Goal: Transaction & Acquisition: Purchase product/service

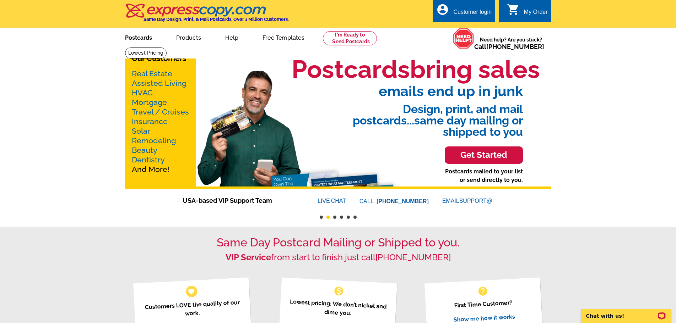
click at [135, 38] on link "Postcards" at bounding box center [139, 37] width 50 height 17
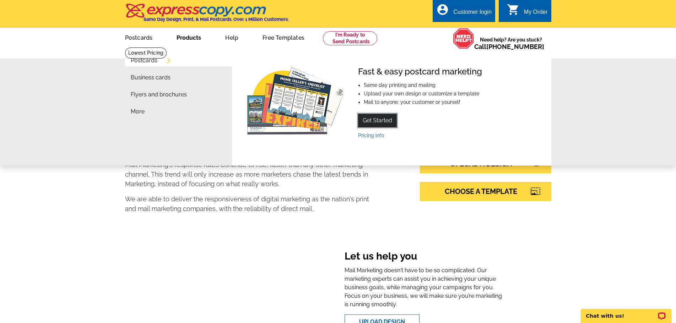
click at [377, 121] on link "Get Started" at bounding box center [377, 120] width 39 height 13
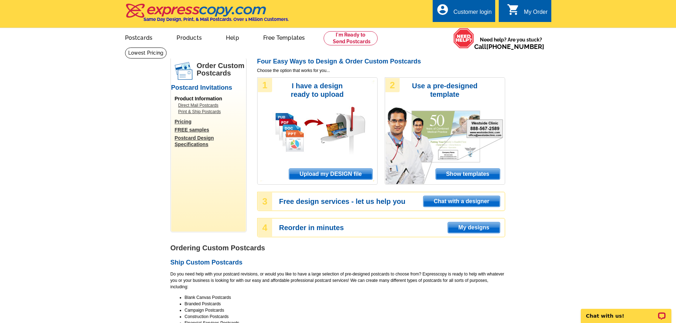
click at [183, 123] on link "Pricing" at bounding box center [210, 122] width 71 height 6
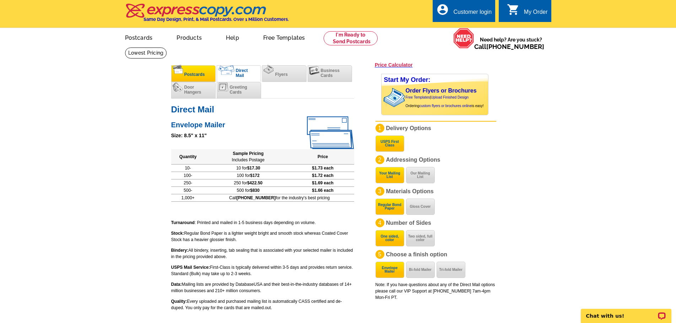
click at [194, 69] on li "Postcards" at bounding box center [193, 73] width 44 height 17
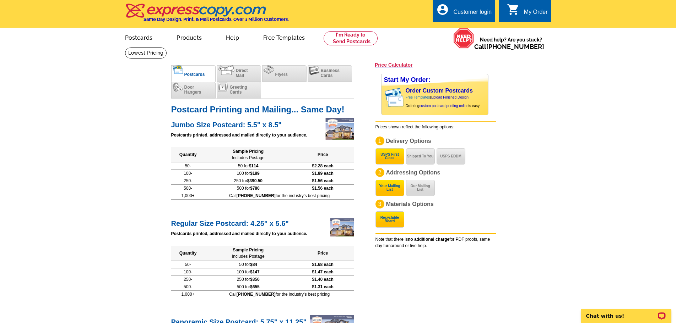
click at [421, 97] on link "Free Templates" at bounding box center [417, 97] width 24 height 4
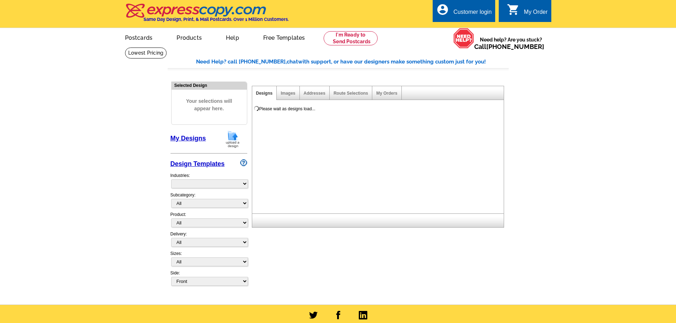
select select "971"
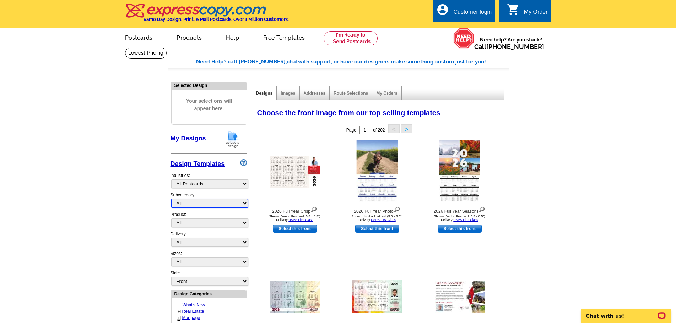
click at [206, 204] on select "All" at bounding box center [209, 203] width 77 height 9
click at [206, 223] on select "All Postcards Letters and flyers Business Cards Door Hangers Greeting Cards" at bounding box center [209, 223] width 77 height 9
select select "1"
click at [171, 219] on select "All Postcards Letters and flyers Business Cards Door Hangers Greeting Cards" at bounding box center [209, 223] width 77 height 9
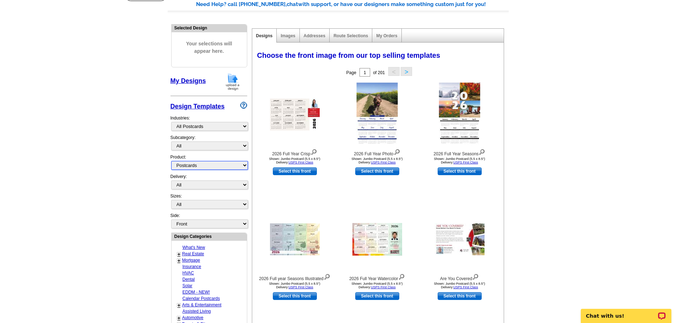
scroll to position [71, 0]
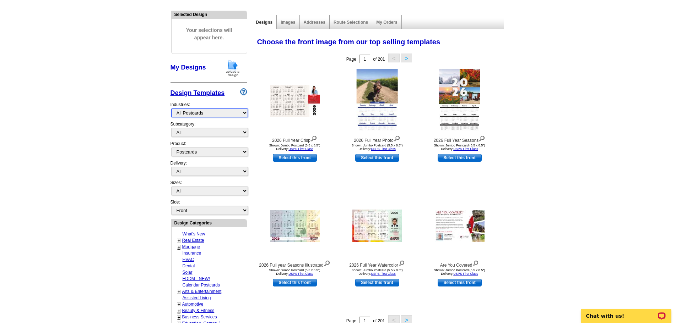
click at [221, 113] on select "What's New Real Estate Mortgage Insurance HVAC Dental Solar EDDM - NEW! Calenda…" at bounding box center [209, 113] width 77 height 9
select select "816"
click at [171, 109] on select "What's New Real Estate Mortgage Insurance HVAC Dental Solar EDDM - NEW! Calenda…" at bounding box center [209, 113] width 77 height 9
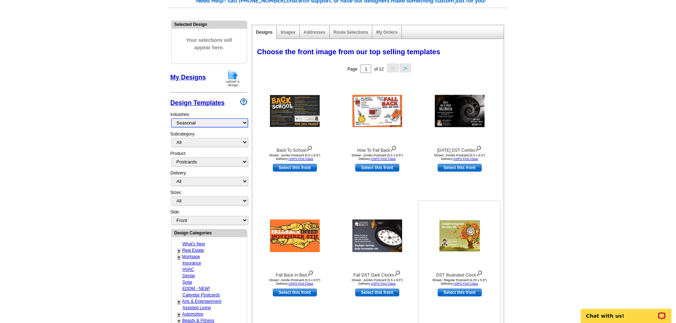
scroll to position [0, 0]
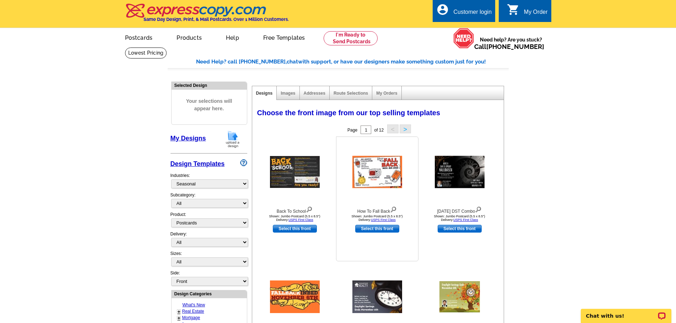
click at [380, 169] on img at bounding box center [377, 172] width 50 height 32
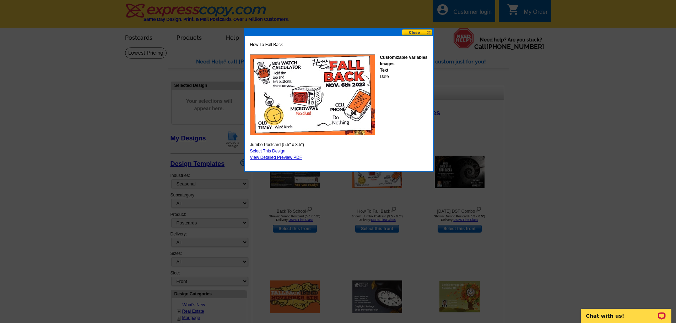
click at [415, 31] on button at bounding box center [416, 32] width 31 height 7
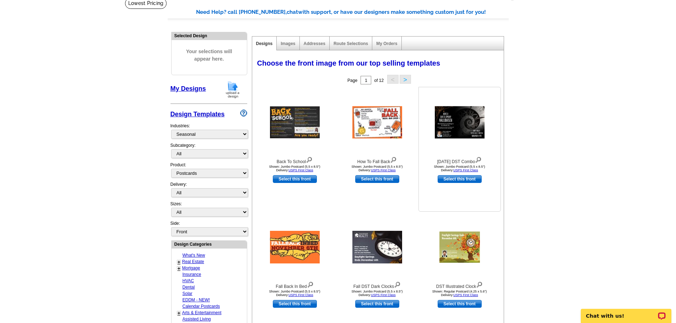
scroll to position [71, 0]
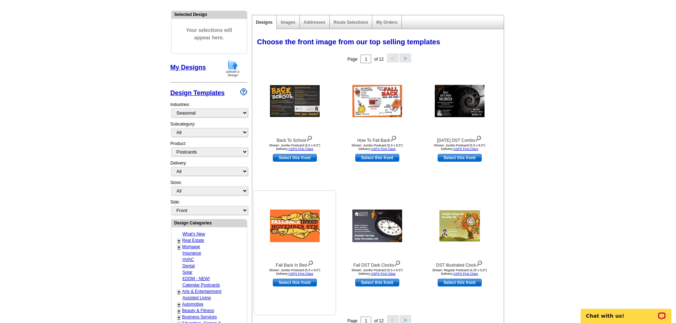
click at [297, 237] on img at bounding box center [295, 226] width 50 height 33
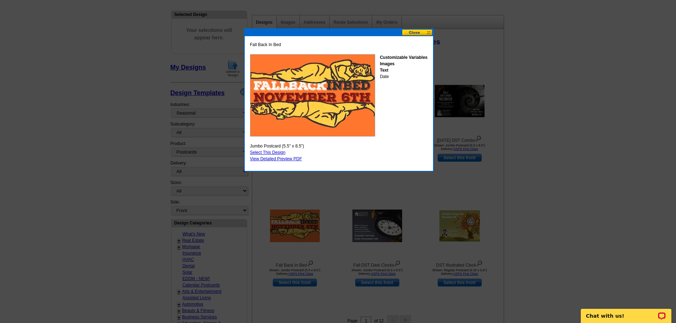
click at [412, 32] on button at bounding box center [416, 32] width 31 height 7
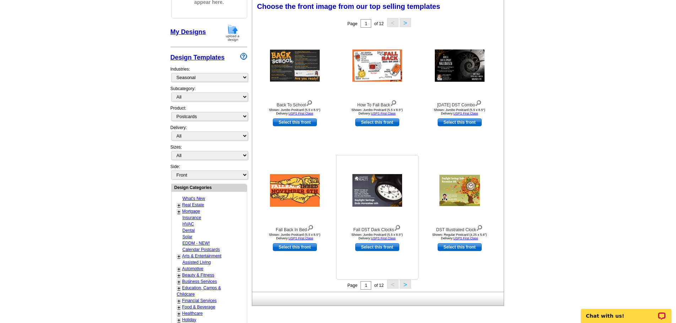
scroll to position [142, 0]
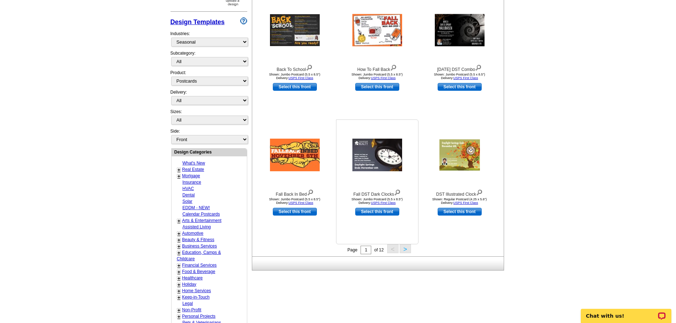
click at [384, 148] on img at bounding box center [377, 155] width 50 height 33
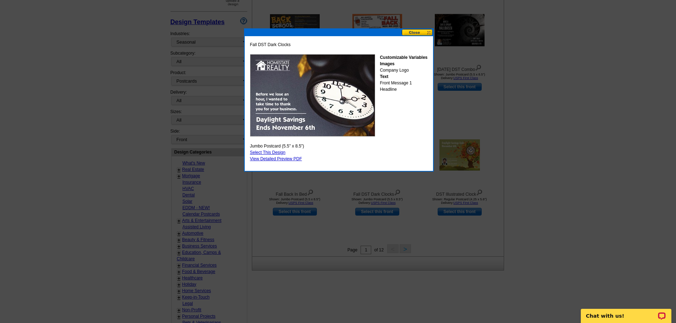
click at [411, 31] on button at bounding box center [416, 32] width 31 height 7
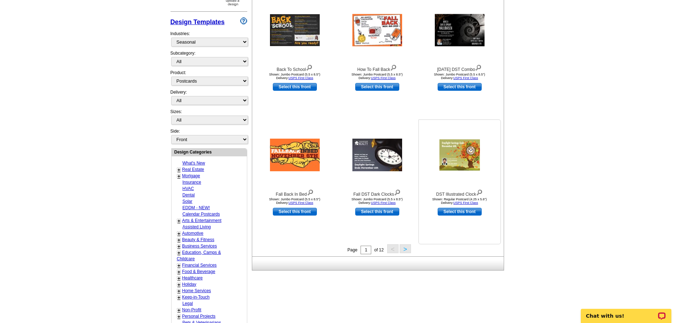
click at [457, 155] on img at bounding box center [459, 155] width 40 height 31
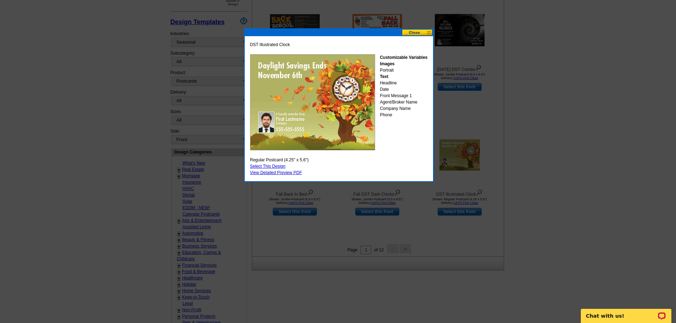
click at [412, 32] on button at bounding box center [416, 32] width 31 height 7
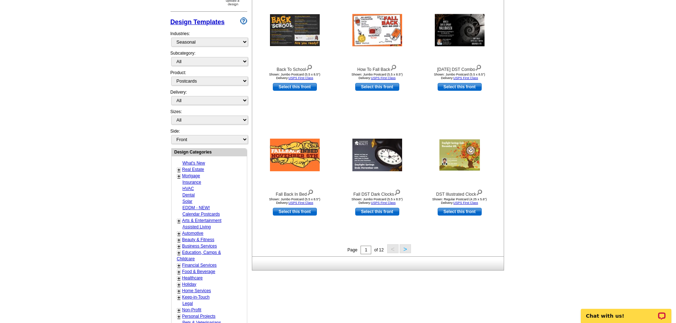
click at [404, 248] on button ">" at bounding box center [404, 249] width 11 height 9
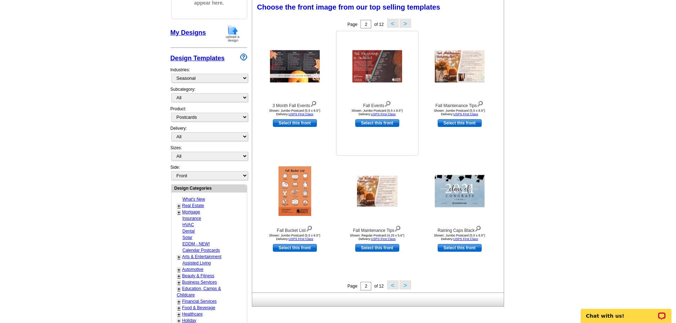
scroll to position [105, 0]
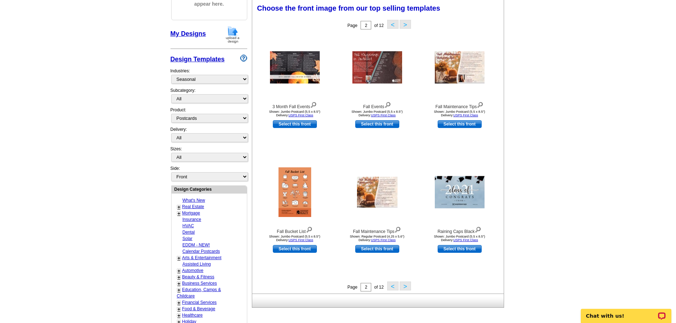
click at [392, 287] on button "<" at bounding box center [392, 286] width 11 height 9
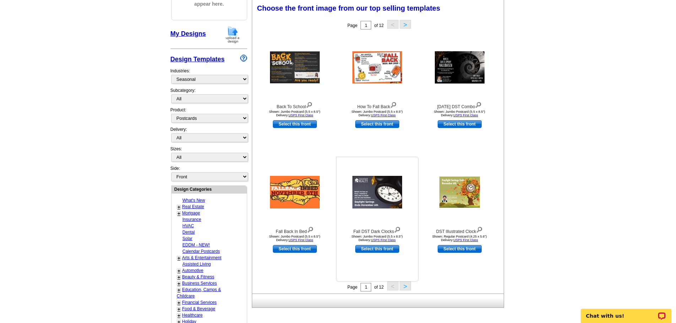
click at [379, 200] on img at bounding box center [377, 192] width 50 height 33
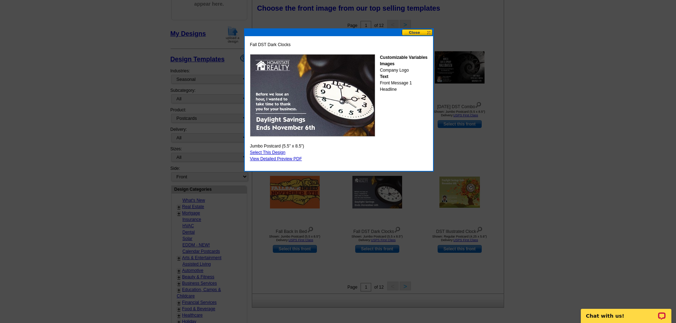
click at [413, 32] on button at bounding box center [416, 32] width 31 height 7
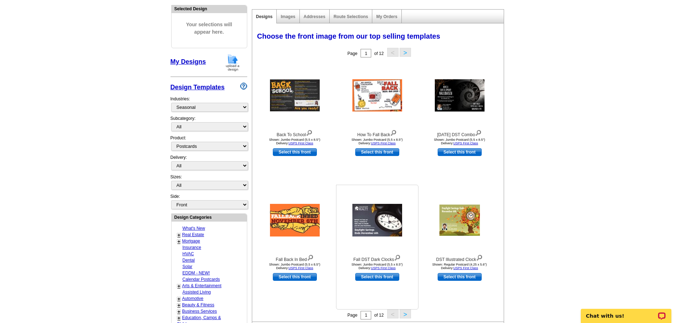
scroll to position [34, 0]
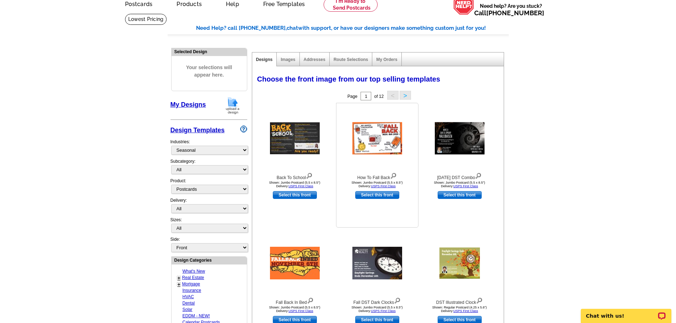
click at [367, 137] on img at bounding box center [377, 138] width 50 height 32
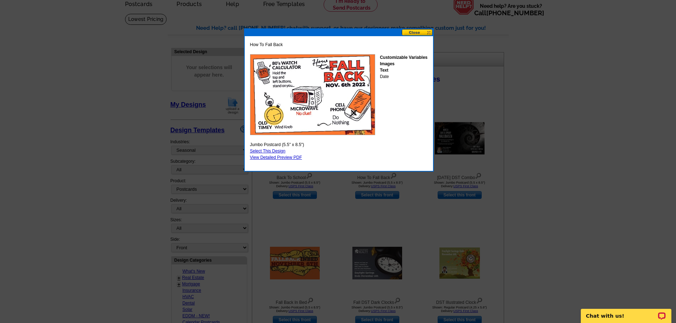
click at [270, 147] on span "Jumbo Postcard (5.5" x 8.5")" at bounding box center [277, 145] width 54 height 6
click at [270, 152] on link "Select This Design" at bounding box center [267, 151] width 35 height 5
select select "2"
select select "back"
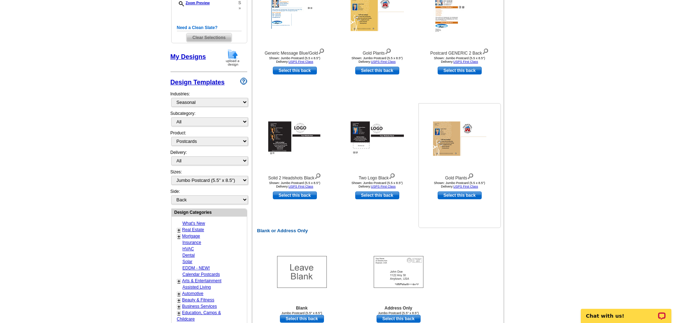
scroll to position [0, 0]
